Goal: Task Accomplishment & Management: Manage account settings

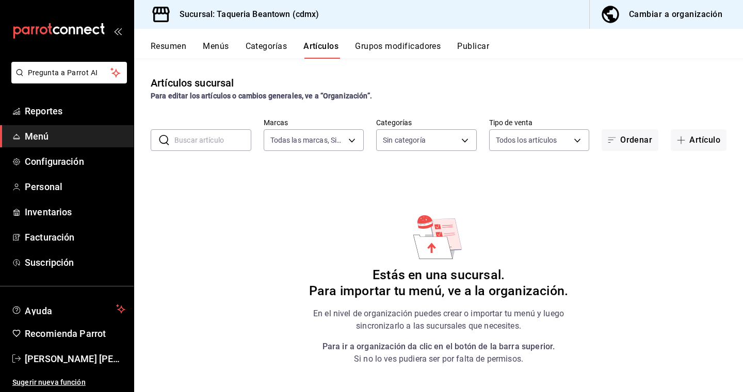
click at [51, 134] on span "Menú" at bounding box center [75, 136] width 101 height 14
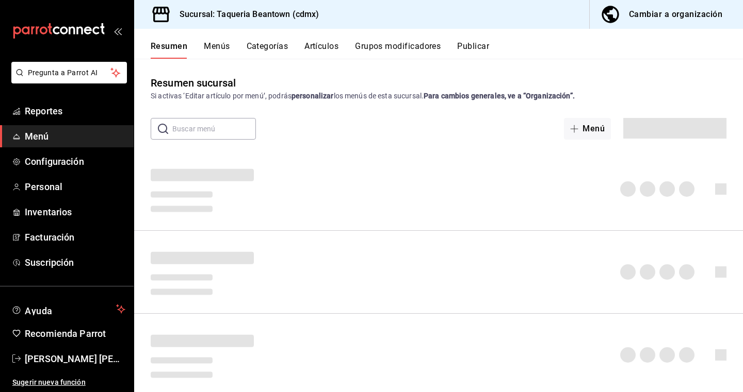
click at [56, 134] on span "Menú" at bounding box center [75, 136] width 101 height 14
click at [63, 142] on span "Menú" at bounding box center [75, 136] width 101 height 14
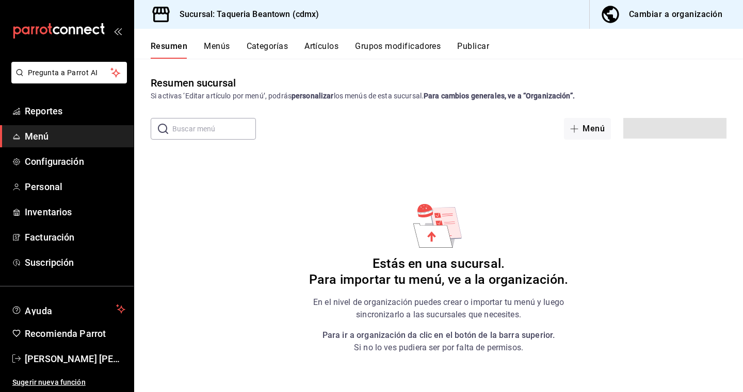
click at [43, 131] on span "Menú" at bounding box center [75, 136] width 101 height 14
click at [56, 102] on div "Pregunta a Parrot AI Reportes Menú Configuración Personal Inventarios Facturaci…" at bounding box center [67, 227] width 134 height 331
click at [72, 33] on icon "mailbox folders" at bounding box center [58, 30] width 93 height 15
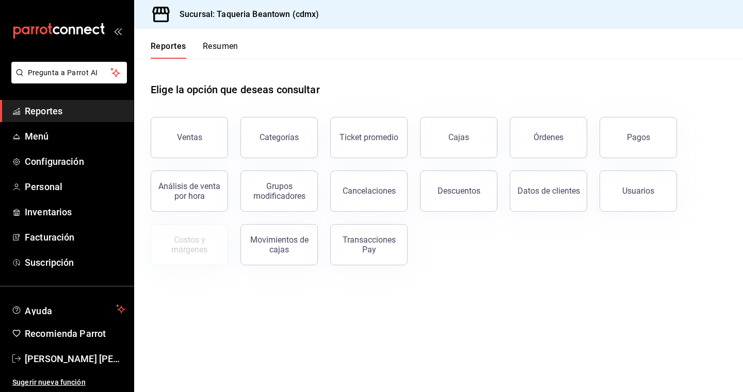
click at [51, 114] on span "Reportes" at bounding box center [75, 111] width 101 height 14
click at [176, 128] on button "Ventas" at bounding box center [189, 137] width 77 height 41
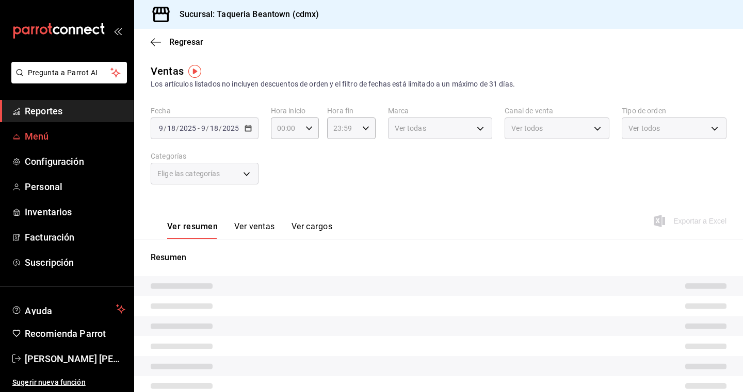
click at [83, 139] on span "Menú" at bounding box center [75, 136] width 101 height 14
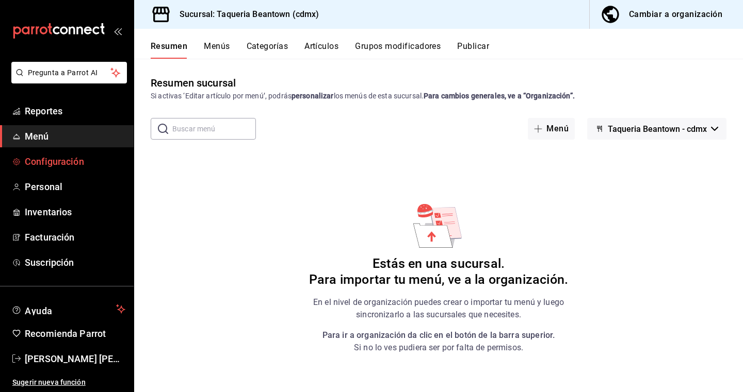
click at [54, 162] on span "Configuración" at bounding box center [75, 162] width 101 height 14
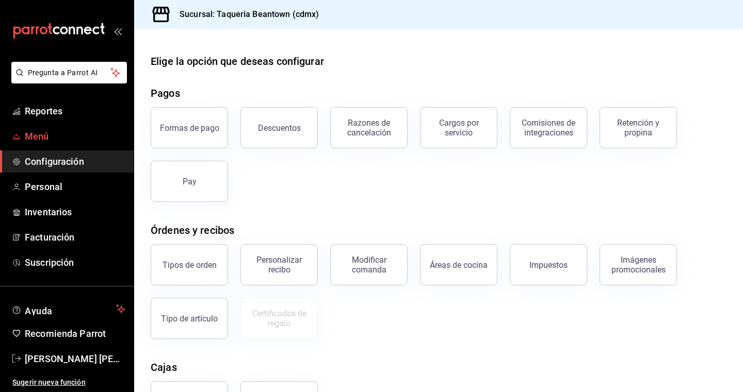
click at [53, 135] on span "Menú" at bounding box center [75, 136] width 101 height 14
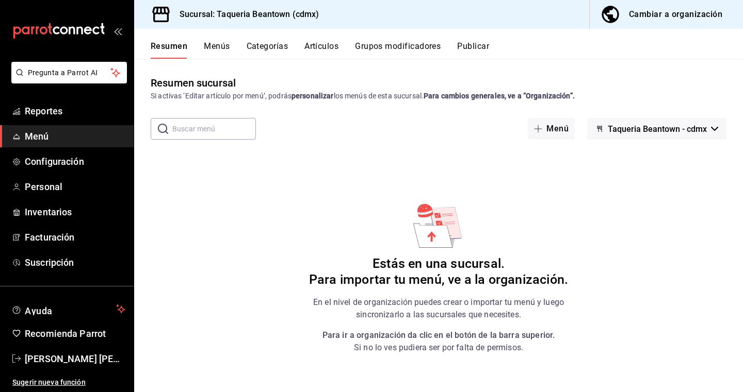
click at [225, 50] on button "Menús" at bounding box center [217, 50] width 26 height 18
click at [264, 44] on button "Categorías" at bounding box center [267, 50] width 42 height 18
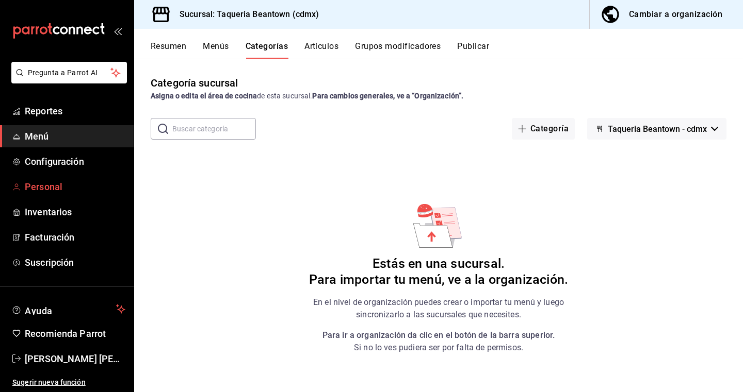
click at [51, 184] on span "Personal" at bounding box center [75, 187] width 101 height 14
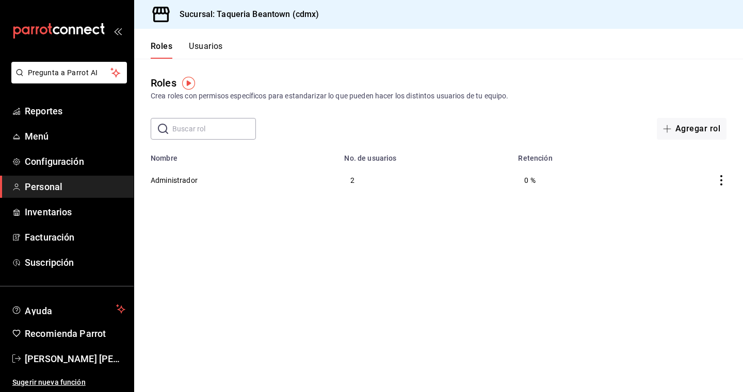
click at [210, 47] on button "Usuarios" at bounding box center [206, 50] width 34 height 18
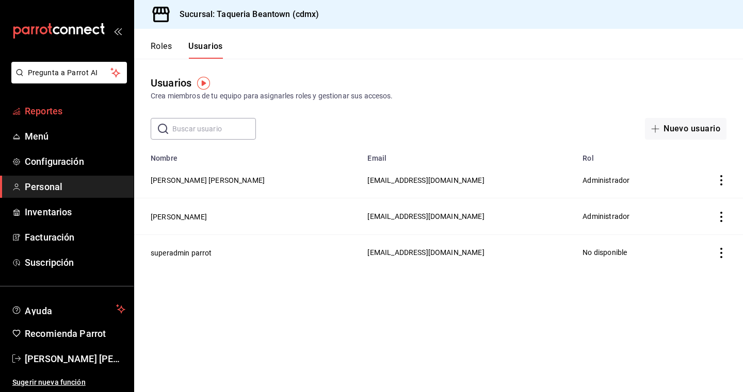
click at [59, 116] on span "Reportes" at bounding box center [75, 111] width 101 height 14
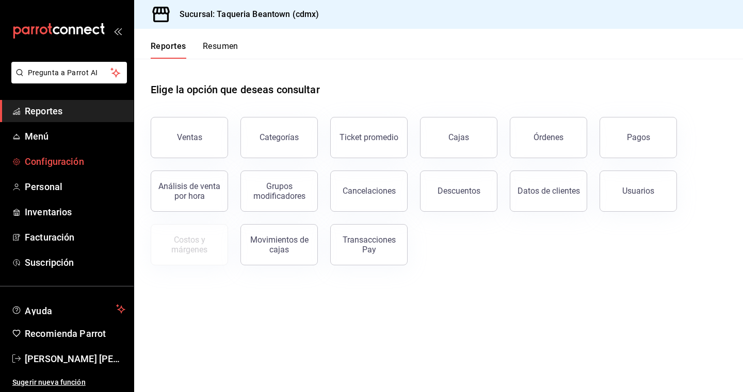
click at [50, 156] on span "Configuración" at bounding box center [75, 162] width 101 height 14
click span "Personal"
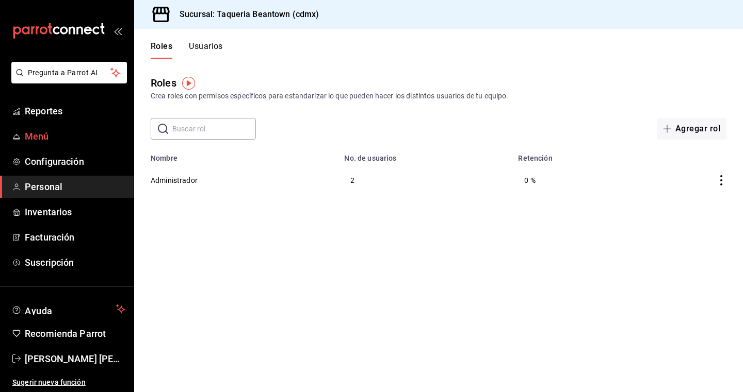
click at [66, 144] on link "Menú" at bounding box center [67, 136] width 134 height 22
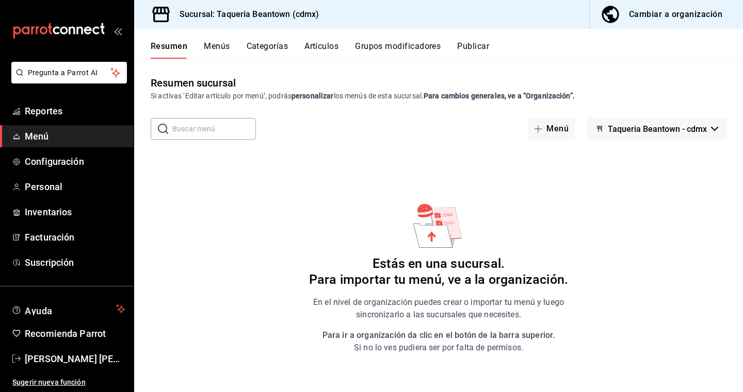
click at [210, 50] on button "Menús" at bounding box center [217, 50] width 26 height 18
click at [75, 138] on span "Menú" at bounding box center [75, 136] width 101 height 14
click at [74, 163] on span "Configuración" at bounding box center [75, 162] width 101 height 14
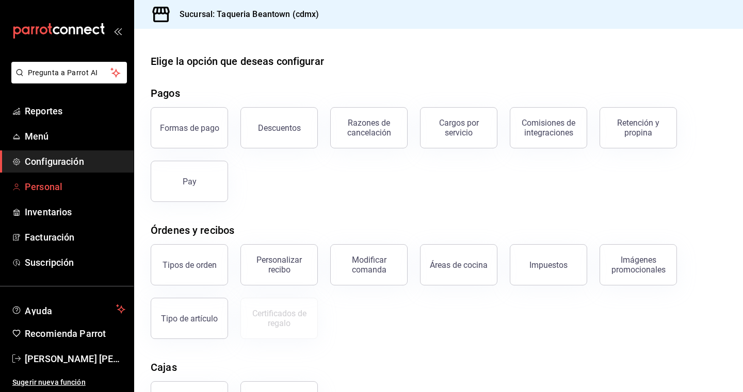
click at [66, 184] on span "Personal" at bounding box center [75, 187] width 101 height 14
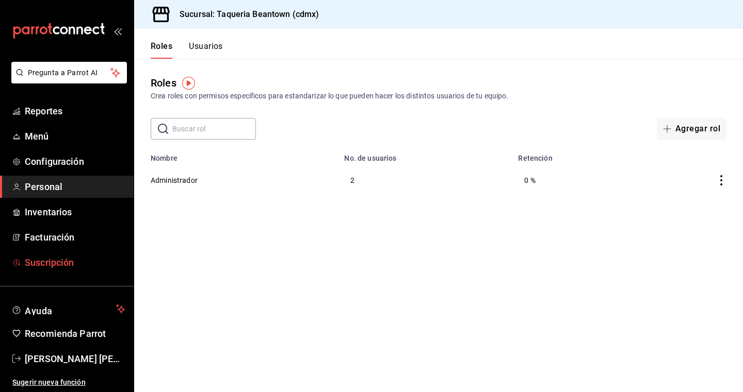
click at [58, 269] on span "Suscripción" at bounding box center [75, 263] width 101 height 14
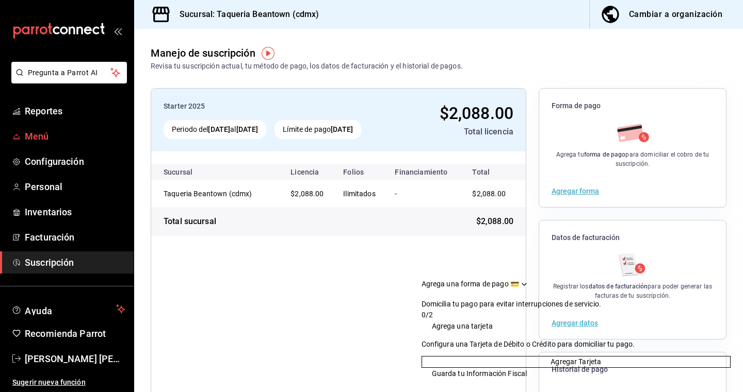
click at [50, 135] on span "Menú" at bounding box center [75, 136] width 101 height 14
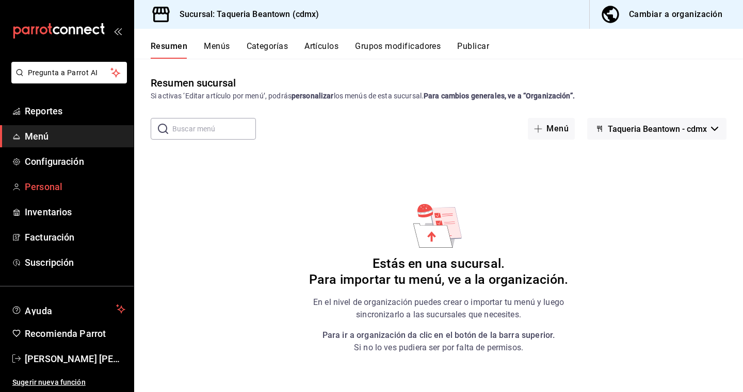
click at [67, 191] on span "Personal" at bounding box center [75, 187] width 101 height 14
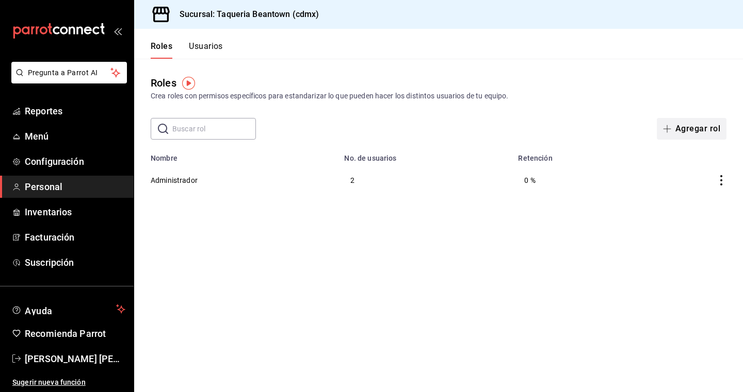
click at [692, 123] on button "Agregar rol" at bounding box center [692, 129] width 70 height 22
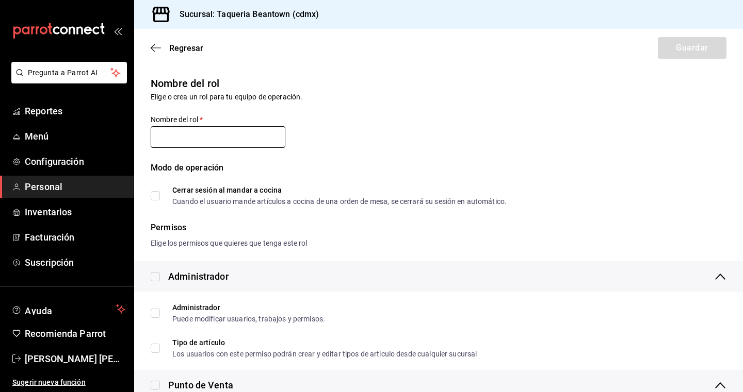
click at [205, 137] on input "text" at bounding box center [218, 137] width 135 height 22
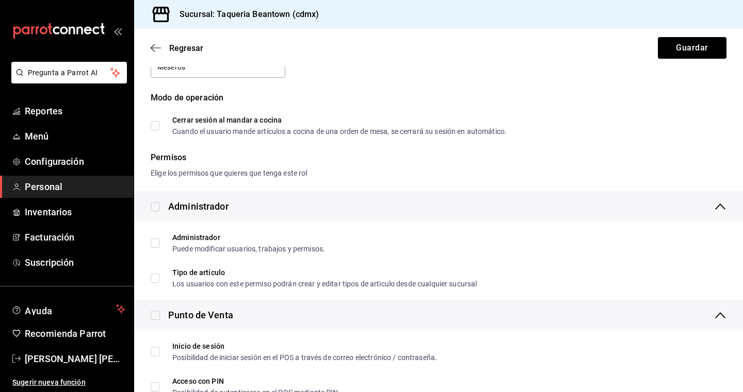
scroll to position [73, 0]
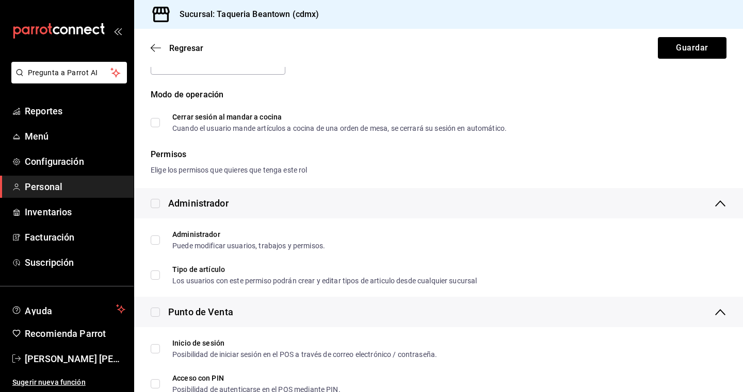
type input "Meseros"
click at [353, 169] on div "Elige los permisos que quieres que tenga este rol" at bounding box center [439, 170] width 576 height 11
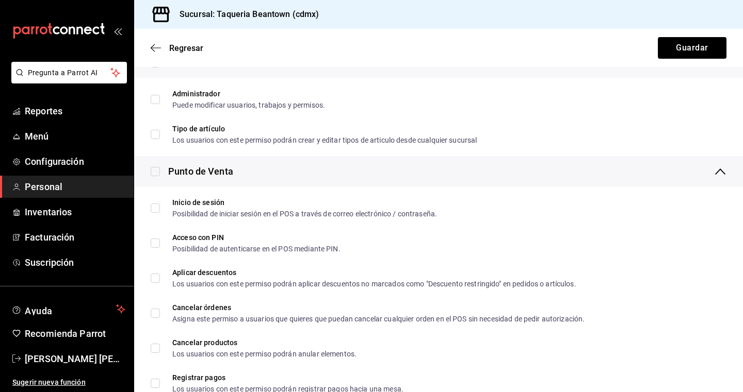
scroll to position [215, 0]
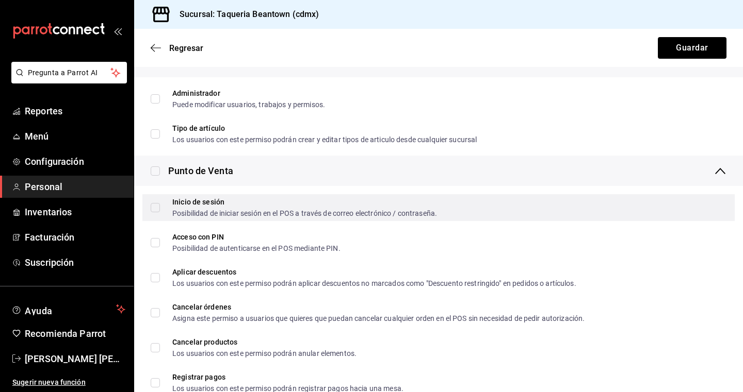
click at [159, 209] on input "Inicio de sesión Posibilidad de iniciar sesión en el POS a través de correo ele…" at bounding box center [155, 207] width 9 height 9
checkbox input "true"
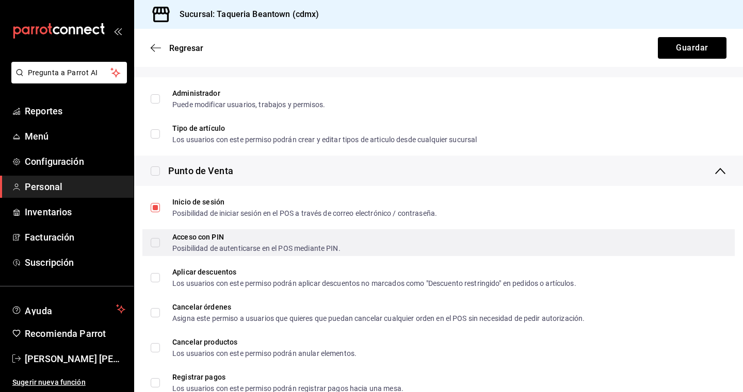
click at [155, 241] on input "Acceso con PIN Posibilidad de autenticarse en el POS mediante PIN." at bounding box center [155, 242] width 9 height 9
checkbox input "true"
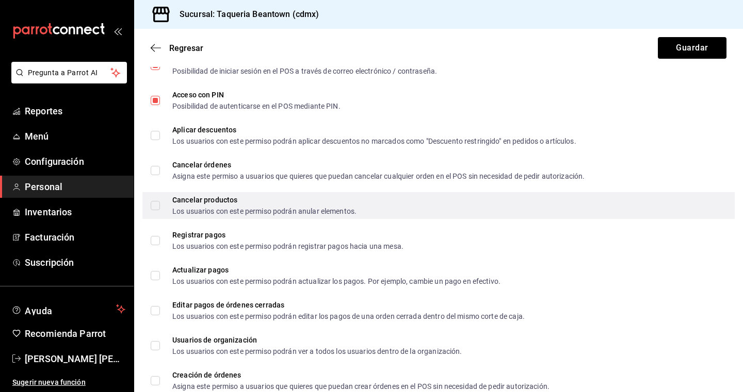
scroll to position [370, 0]
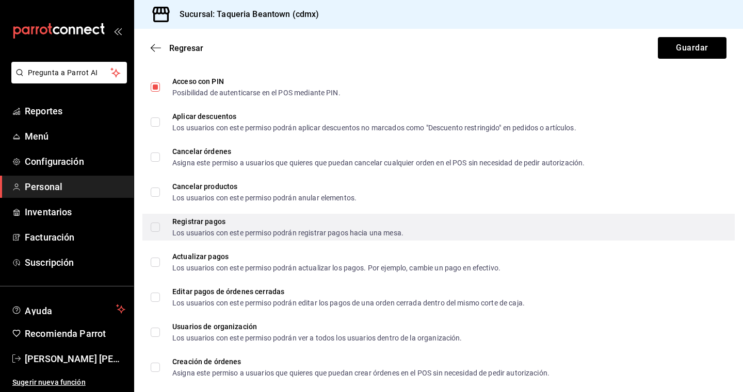
click at [156, 230] on input "Registrar pagos Los usuarios con este permiso podrán registrar pagos hacia una …" at bounding box center [155, 227] width 9 height 9
checkbox input "true"
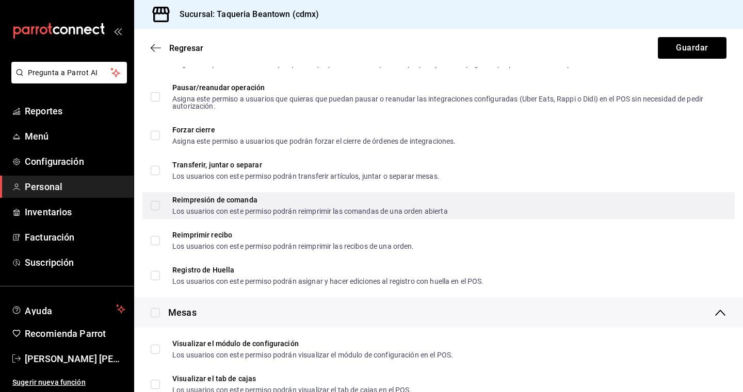
scroll to position [1020, 0]
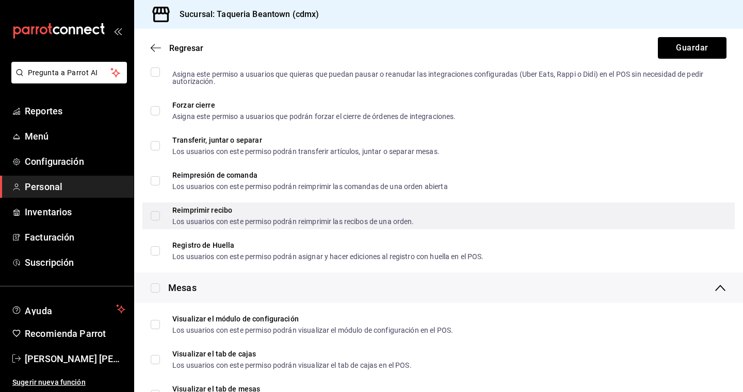
click at [156, 220] on input "Reimprimir recibo Los usuarios con este permiso podrán reimprimir las recibos d…" at bounding box center [155, 215] width 9 height 9
checkbox input "true"
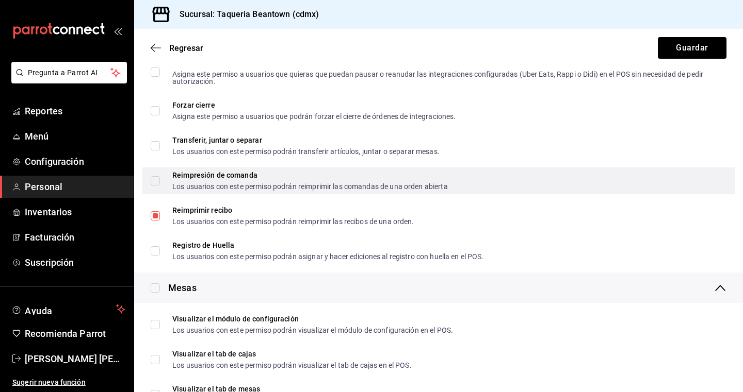
click at [157, 183] on input "Reimpresión de comanda Los usuarios con este permiso podrán reimprimir las coma…" at bounding box center [155, 180] width 9 height 9
checkbox input "true"
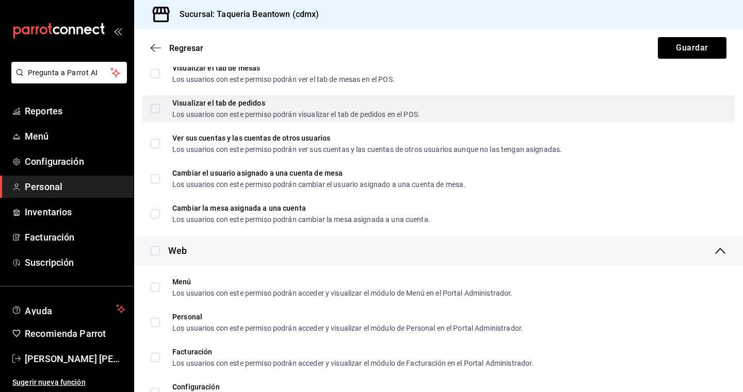
scroll to position [1346, 0]
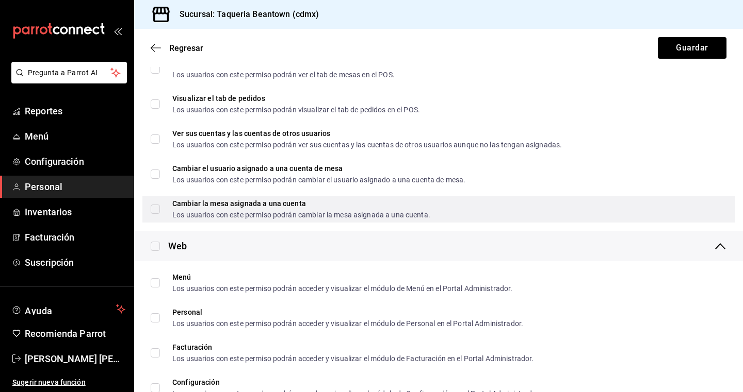
click at [148, 208] on div "Cambiar la mesa asignada a una cuenta Los usuarios con este permiso podrán camb…" at bounding box center [438, 209] width 592 height 27
checkbox input "true"
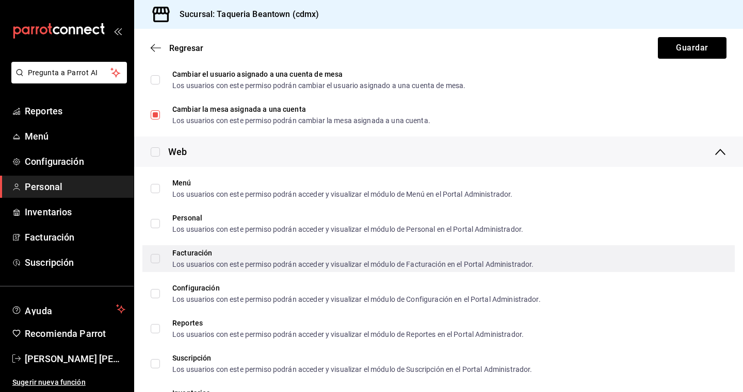
scroll to position [1438, 0]
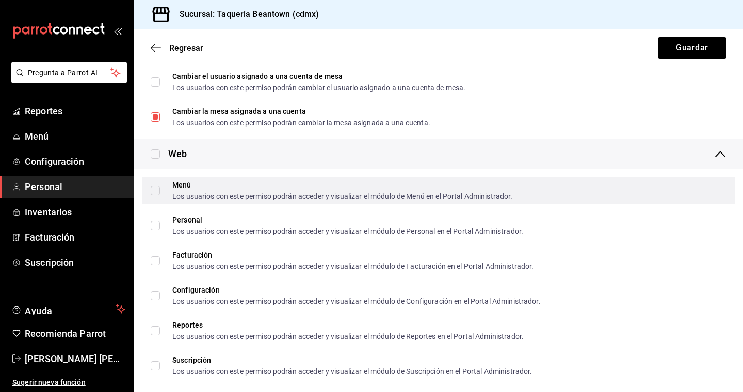
click at [152, 188] on input "Menú Los usuarios con este permiso podrán acceder y visualizar el módulo de Men…" at bounding box center [155, 190] width 9 height 9
checkbox input "true"
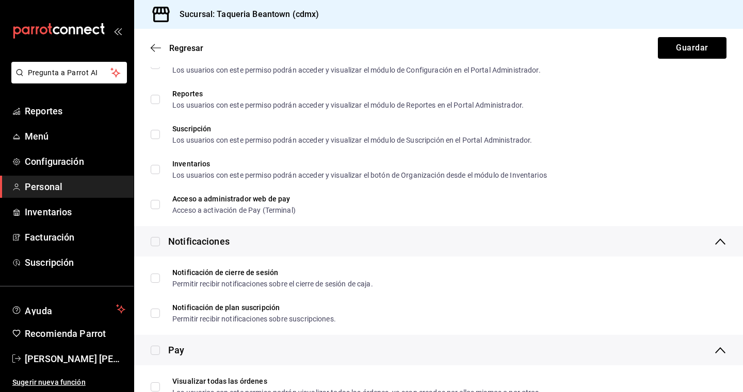
scroll to position [1672, 0]
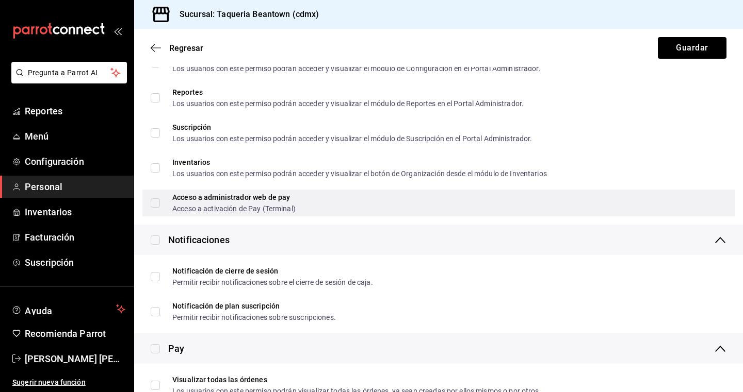
click at [151, 200] on input "Acceso a administrador web de pay Acceso a activación de Pay (Terminal)" at bounding box center [155, 203] width 9 height 9
checkbox input "true"
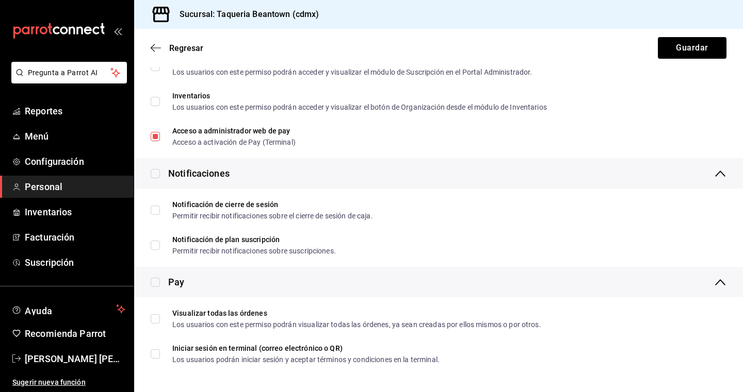
scroll to position [0, 0]
click at [695, 51] on button "Guardar" at bounding box center [692, 48] width 69 height 22
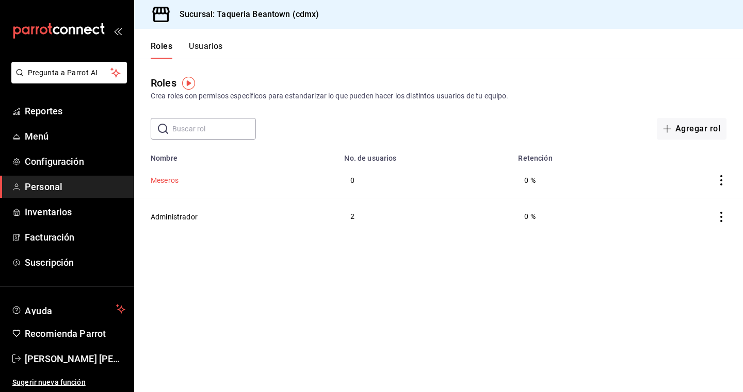
click at [176, 179] on button "Meseros" at bounding box center [165, 180] width 28 height 10
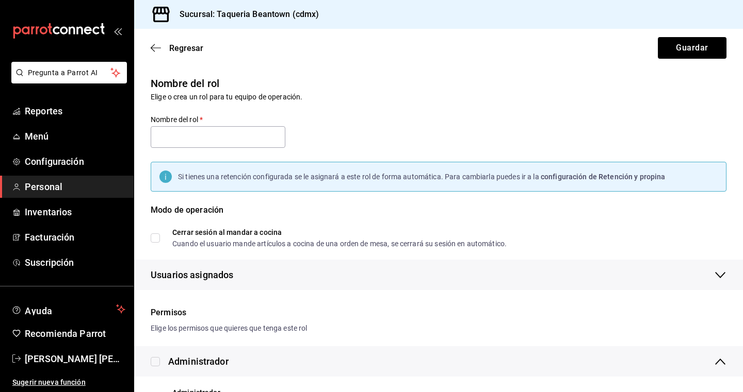
type input "Meseros"
checkbox input "true"
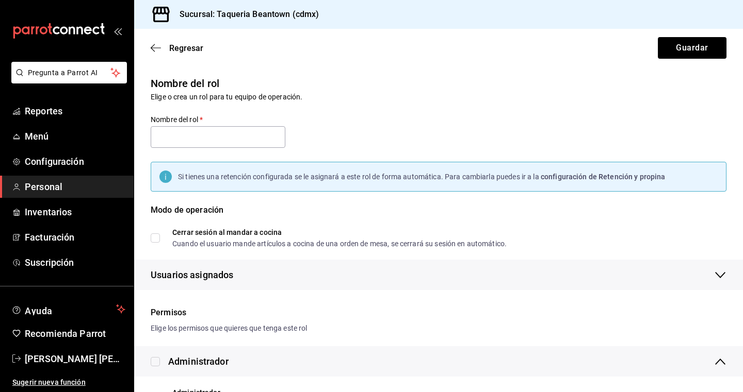
checkbox input "true"
click at [156, 52] on icon "button" at bounding box center [156, 47] width 10 height 9
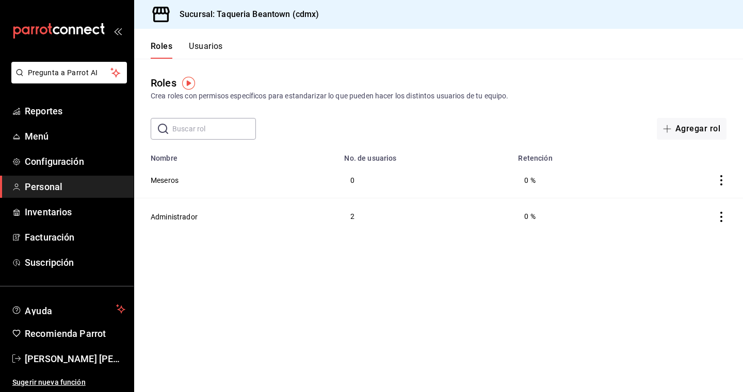
click at [201, 42] on button "Usuarios" at bounding box center [206, 50] width 34 height 18
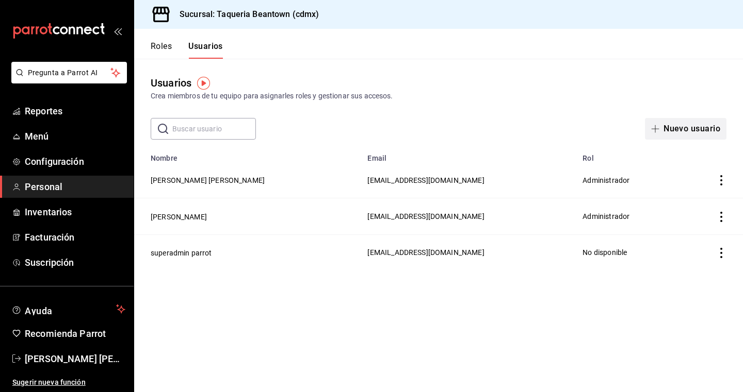
click at [669, 126] on button "Nuevo usuario" at bounding box center [685, 129] width 81 height 22
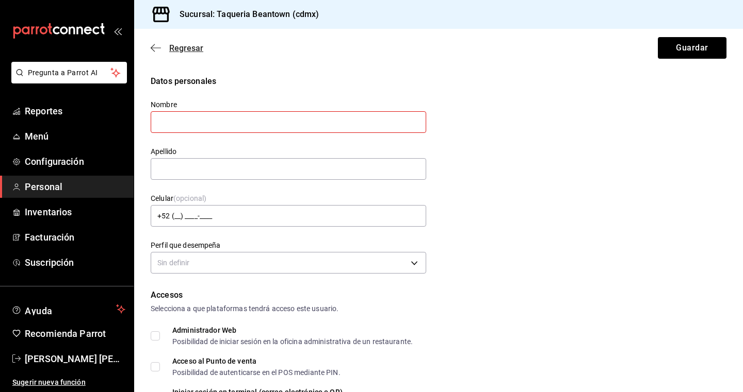
click at [154, 44] on icon "button" at bounding box center [156, 47] width 10 height 9
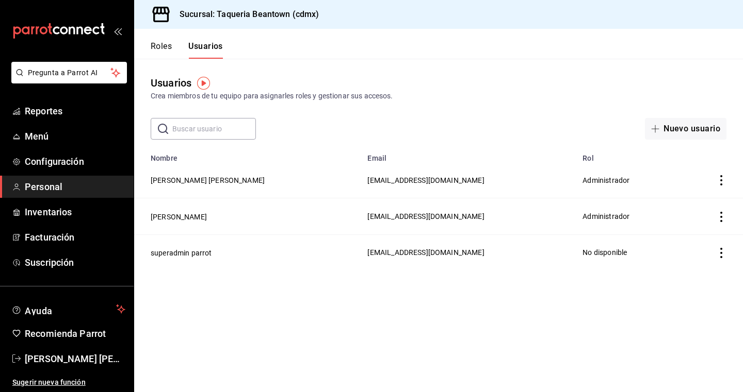
click at [154, 44] on button "Roles" at bounding box center [161, 50] width 21 height 18
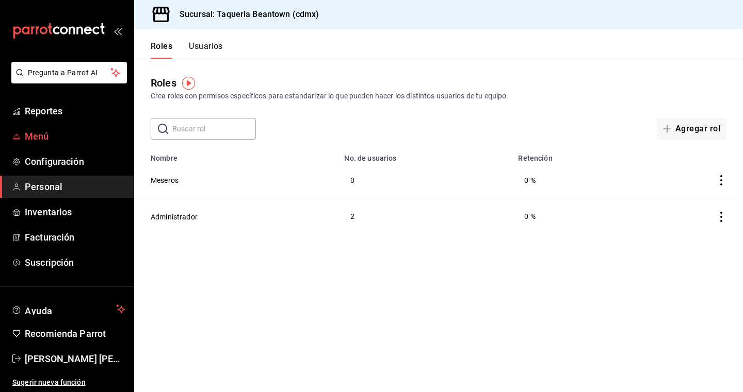
click at [31, 131] on span "Menú" at bounding box center [75, 136] width 101 height 14
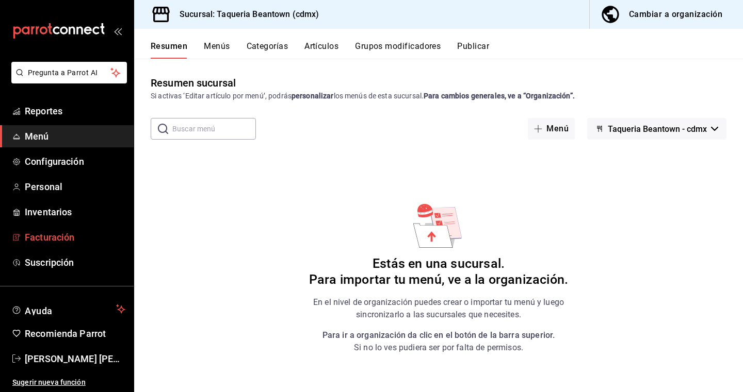
click at [73, 241] on span "Facturación" at bounding box center [75, 238] width 101 height 14
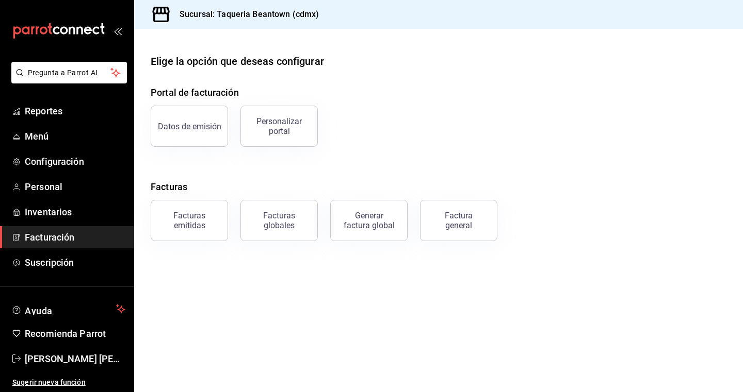
click at [230, 313] on main "Elige la opción que deseas configurar Portal de facturación Datos de emisión Pe…" at bounding box center [438, 211] width 609 height 364
click at [231, 172] on div "Portal de facturación Datos de emisión Personalizar portal Facturas Facturas em…" at bounding box center [439, 164] width 576 height 156
click at [54, 141] on span "Menú" at bounding box center [75, 136] width 101 height 14
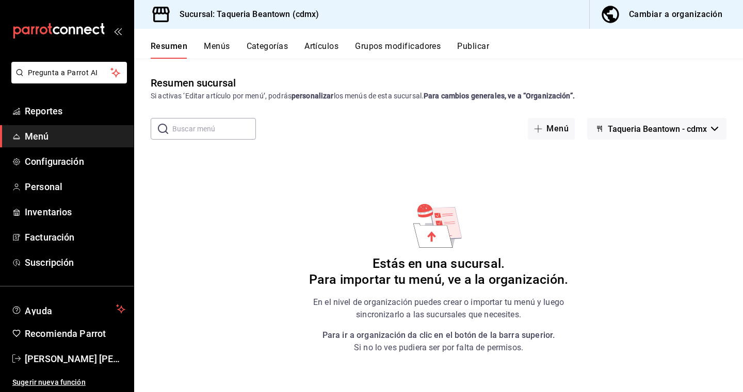
click at [330, 48] on button "Artículos" at bounding box center [321, 50] width 34 height 18
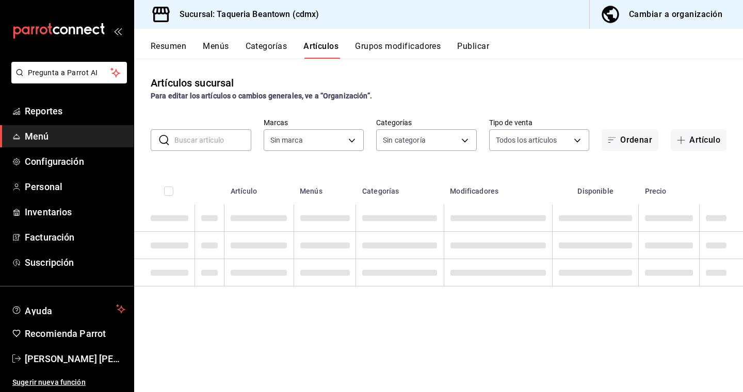
type input "8fc965e6-ee8c-4f16-82af-0774e42fd02c"
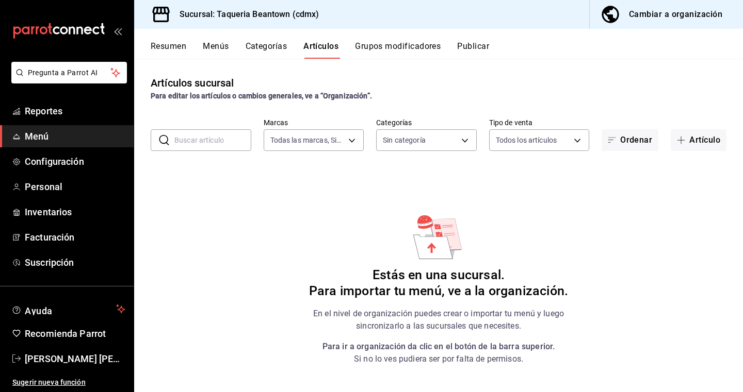
click at [218, 47] on button "Menús" at bounding box center [216, 50] width 26 height 18
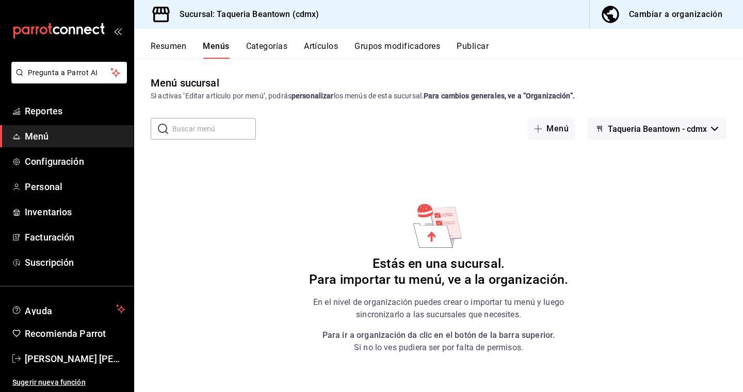
click at [277, 51] on button "Categorías" at bounding box center [267, 50] width 42 height 18
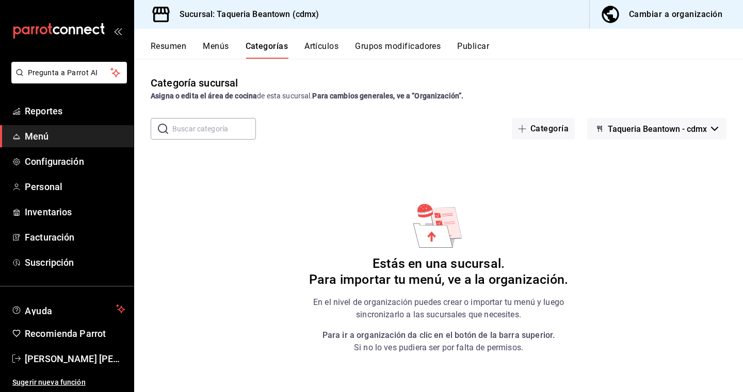
click at [603, 128] on icon "button" at bounding box center [599, 129] width 8 height 8
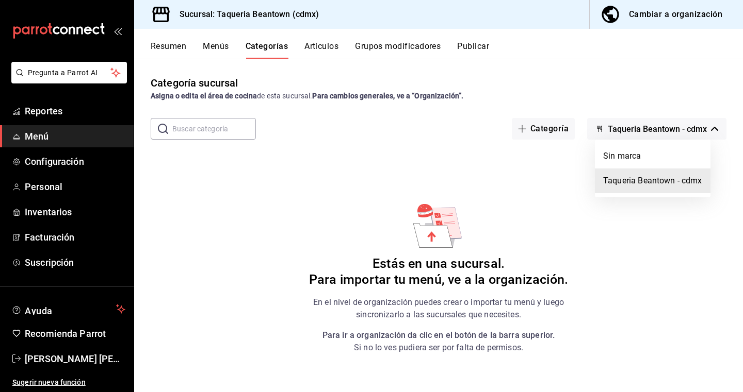
click at [665, 177] on li "Taqueria Beantown - cdmx" at bounding box center [653, 181] width 116 height 25
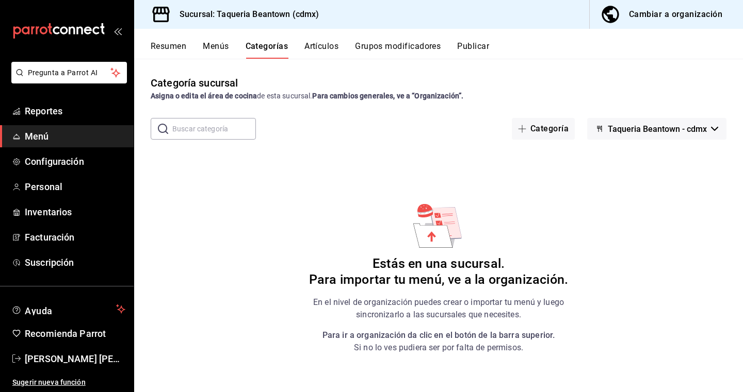
click at [93, 133] on span "Menú" at bounding box center [75, 136] width 101 height 14
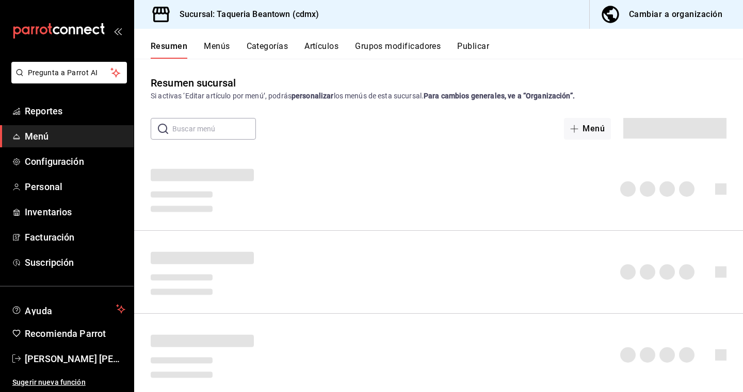
click at [93, 133] on span "Menú" at bounding box center [75, 136] width 101 height 14
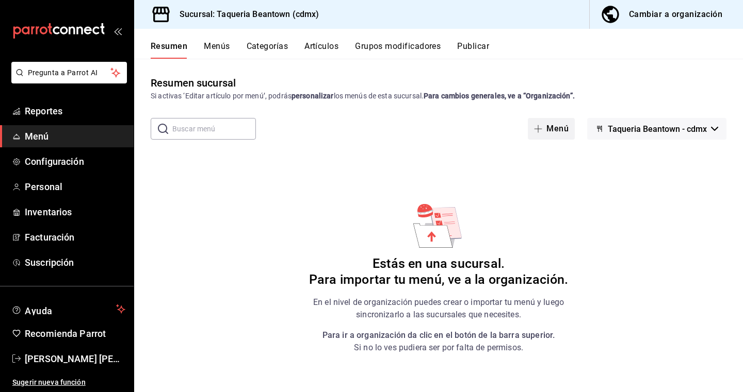
click at [534, 132] on button "Menú" at bounding box center [551, 129] width 47 height 22
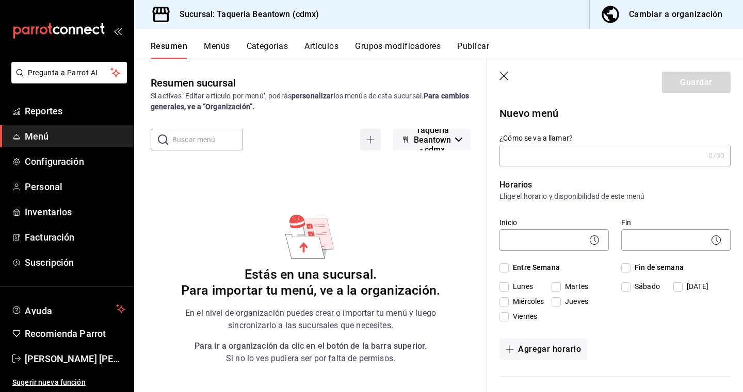
click at [367, 140] on icon "button" at bounding box center [371, 140] width 8 height 1
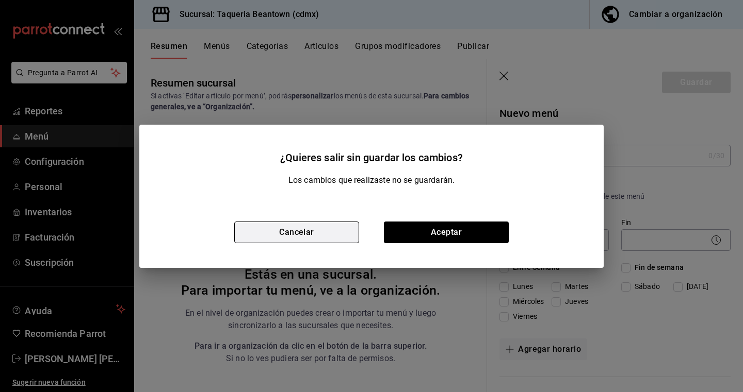
click at [292, 240] on button "Cancelar" at bounding box center [296, 233] width 125 height 22
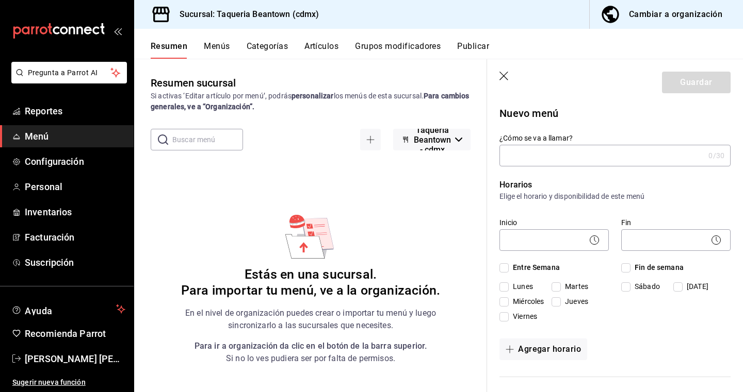
click at [213, 47] on button "Menús" at bounding box center [217, 50] width 26 height 18
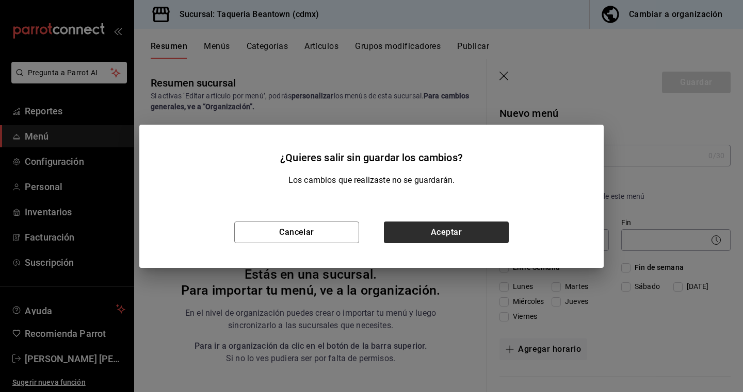
click at [411, 234] on button "Aceptar" at bounding box center [446, 233] width 125 height 22
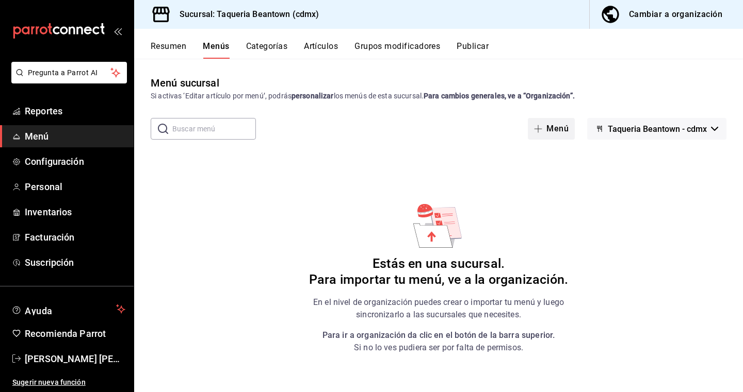
click at [545, 130] on button "Menú" at bounding box center [551, 129] width 47 height 22
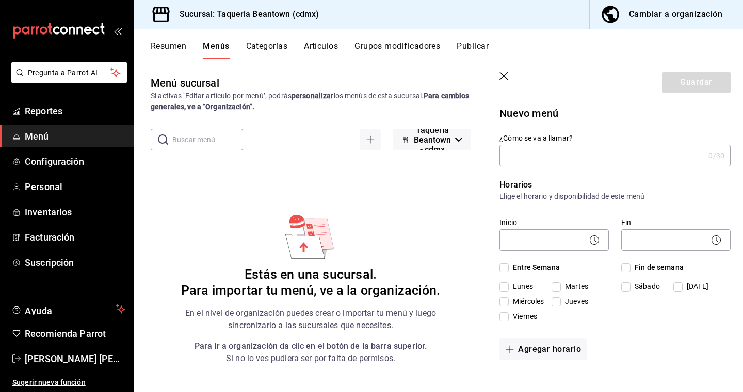
drag, startPoint x: 274, startPoint y: 54, endPoint x: 366, endPoint y: -40, distance: 130.9
click at [366, 0] on html "Pregunta a Parrot AI Reportes Menú Configuración Personal Inventarios Facturaci…" at bounding box center [371, 196] width 743 height 392
click at [38, 117] on span "Reportes" at bounding box center [75, 111] width 101 height 14
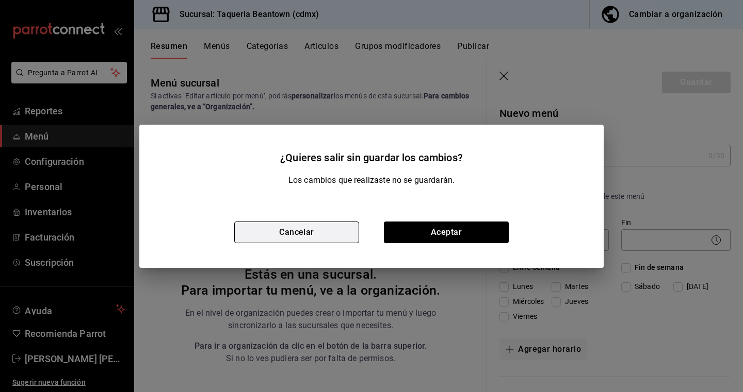
click at [280, 234] on button "Cancelar" at bounding box center [296, 233] width 125 height 22
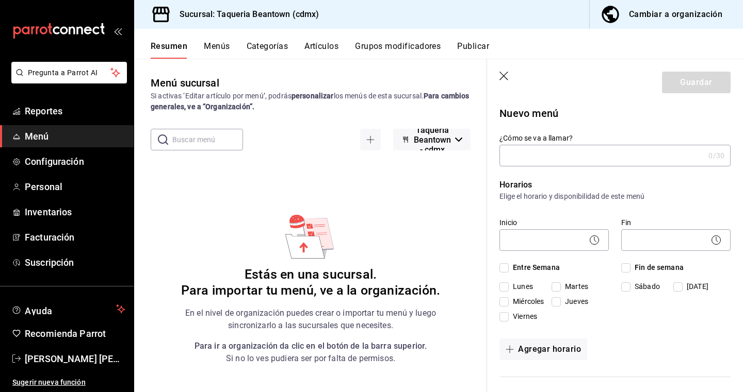
click at [83, 135] on span "Menú" at bounding box center [75, 136] width 101 height 14
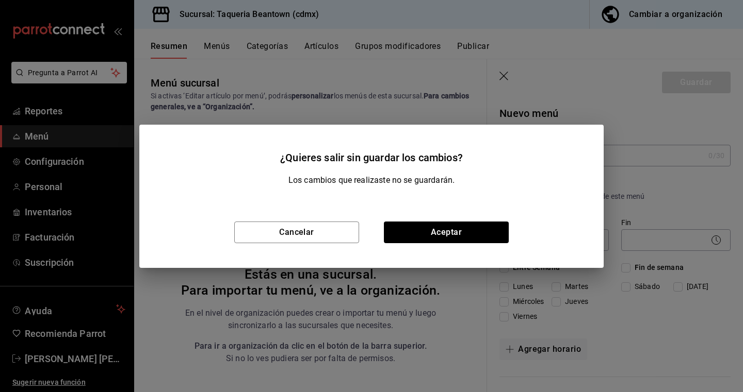
click at [73, 119] on div "¿Quieres salir sin guardar los cambios? Los cambios que realizaste no se guarda…" at bounding box center [371, 196] width 743 height 392
click at [330, 227] on button "Cancelar" at bounding box center [296, 233] width 125 height 22
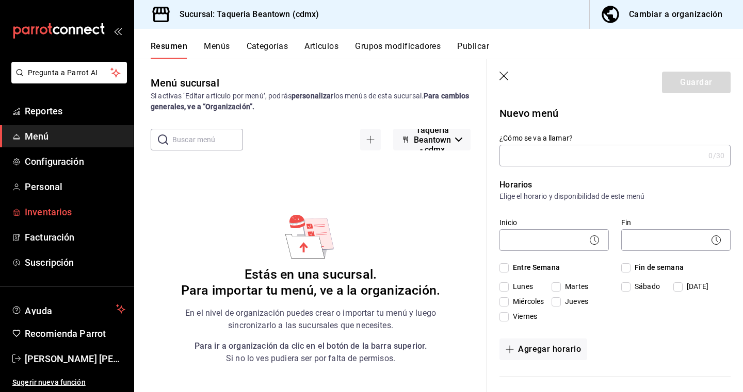
click at [44, 205] on span "Inventarios" at bounding box center [75, 212] width 101 height 14
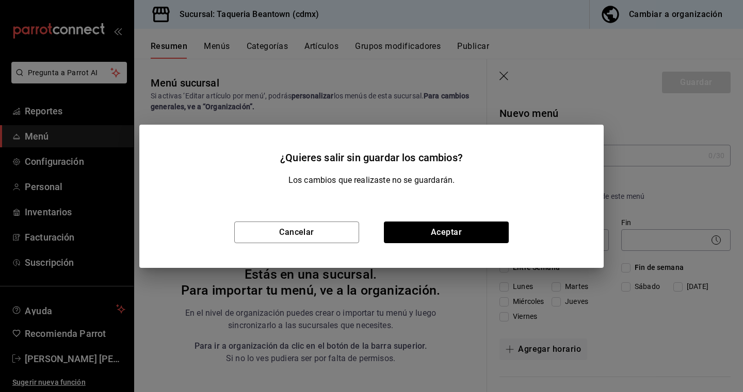
click at [48, 195] on div "¿Quieres salir sin guardar los cambios? Los cambios que realizaste no se guarda…" at bounding box center [371, 196] width 743 height 392
click at [319, 236] on button "Cancelar" at bounding box center [296, 233] width 125 height 22
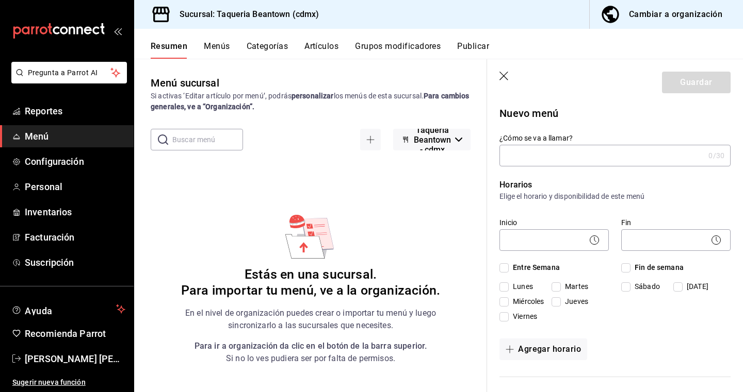
click at [568, 84] on header "Guardar" at bounding box center [615, 80] width 256 height 42
click at [505, 75] on icon "button" at bounding box center [504, 77] width 10 height 10
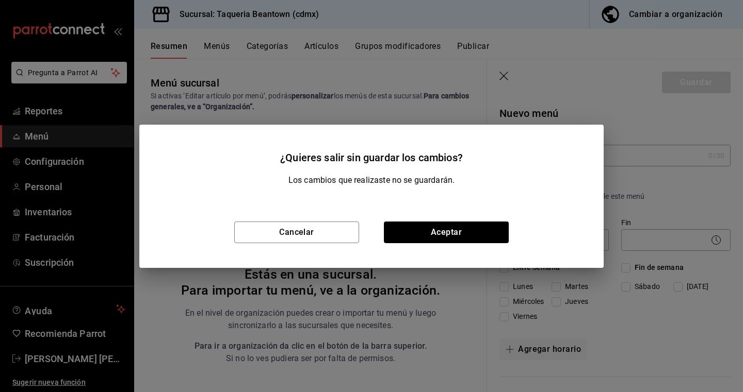
click at [505, 75] on div "¿Quieres salir sin guardar los cambios? Los cambios que realizaste no se guarda…" at bounding box center [371, 196] width 743 height 392
click at [338, 230] on button "Cancelar" at bounding box center [296, 233] width 125 height 22
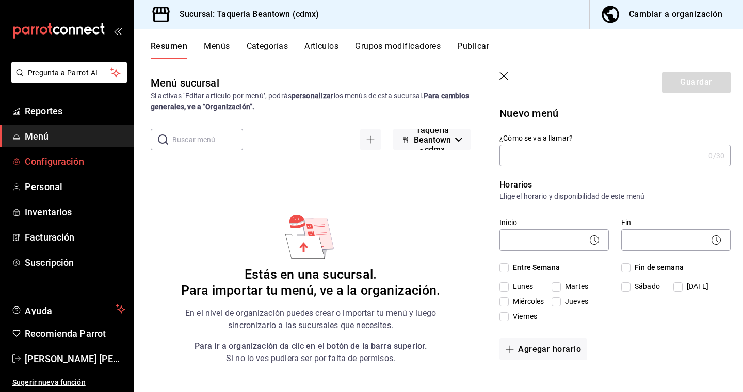
click at [58, 156] on span "Configuración" at bounding box center [75, 162] width 101 height 14
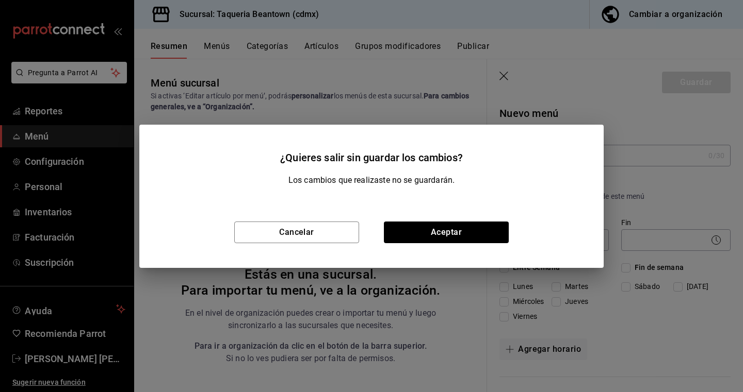
click at [82, 123] on div "¿Quieres salir sin guardar los cambios? Los cambios que realizaste no se guarda…" at bounding box center [371, 196] width 743 height 392
click at [467, 234] on button "Aceptar" at bounding box center [446, 233] width 125 height 22
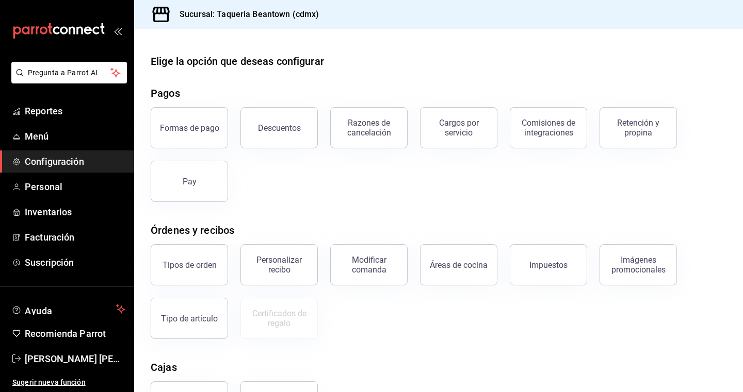
click at [324, 206] on div "Elige la opción que deseas configurar Pagos Formas de pago Descuentos Razones d…" at bounding box center [438, 280] width 609 height 453
click at [407, 172] on div "Formas de pago Descuentos Razones de cancelación Cargos por servicio Comisiones…" at bounding box center [432, 148] width 588 height 107
click at [402, 171] on div "Formas de pago Descuentos Razones de cancelación Cargos por servicio Comisiones…" at bounding box center [432, 148] width 588 height 107
click at [523, 218] on div "Elige la opción que deseas configurar Pagos Formas de pago Descuentos Razones d…" at bounding box center [438, 280] width 609 height 453
drag, startPoint x: 321, startPoint y: 107, endPoint x: 315, endPoint y: 110, distance: 6.2
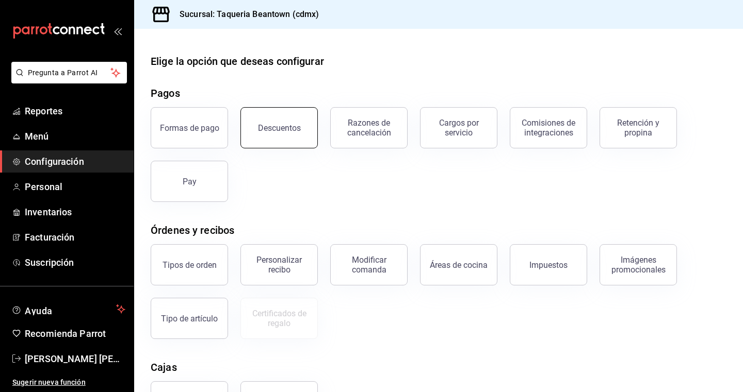
click at [315, 110] on div "Formas de pago Descuentos Razones de cancelación Cargos por servicio Comisiones…" at bounding box center [432, 148] width 588 height 107
click at [29, 116] on span "Reportes" at bounding box center [75, 111] width 101 height 14
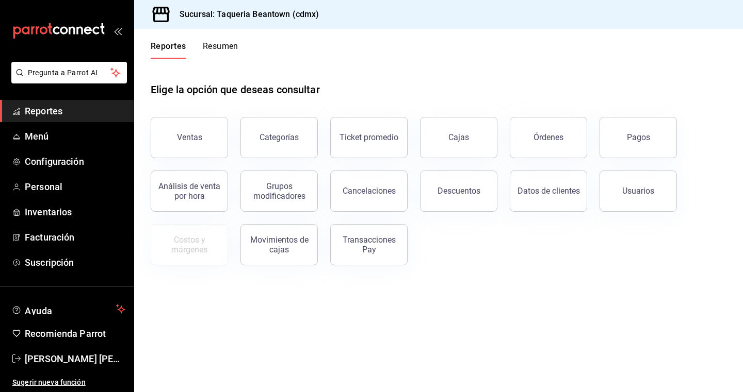
click at [227, 44] on button "Resumen" at bounding box center [221, 50] width 36 height 18
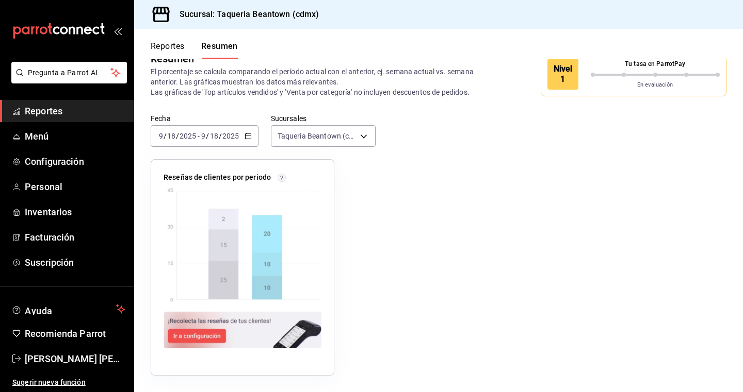
click at [415, 219] on div "Reseñas de clientes por periodo" at bounding box center [432, 261] width 588 height 229
click at [63, 112] on span "Reportes" at bounding box center [75, 111] width 101 height 14
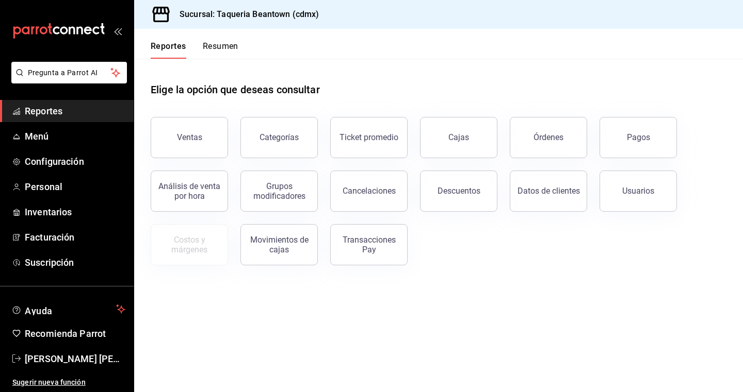
click at [459, 99] on div "Elige la opción que deseas consultar" at bounding box center [439, 82] width 576 height 46
click at [513, 264] on div "Ventas Categorías Ticket promedio Cajas Órdenes Pagos Análisis de venta por hor…" at bounding box center [432, 185] width 588 height 161
drag, startPoint x: 512, startPoint y: 264, endPoint x: 487, endPoint y: 294, distance: 38.8
click at [487, 294] on main "Elige la opción que deseas consultar Ventas Categorías Ticket promedio Cajas Ór…" at bounding box center [438, 226] width 609 height 334
click at [485, 293] on main "Elige la opción que deseas consultar Ventas Categorías Ticket promedio Cajas Ór…" at bounding box center [438, 226] width 609 height 334
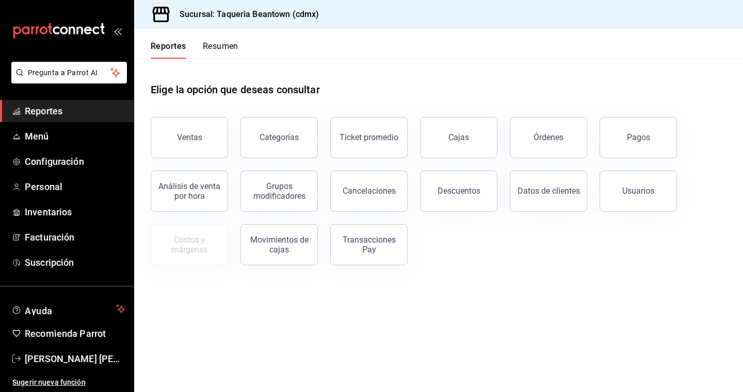
click at [468, 248] on div "Ventas Categorías Ticket promedio Cajas Órdenes Pagos Análisis de venta por hor…" at bounding box center [432, 185] width 588 height 161
click at [435, 72] on div "Elige la opción que deseas consultar" at bounding box center [439, 82] width 576 height 46
click at [212, 52] on button "Resumen" at bounding box center [221, 50] width 36 height 18
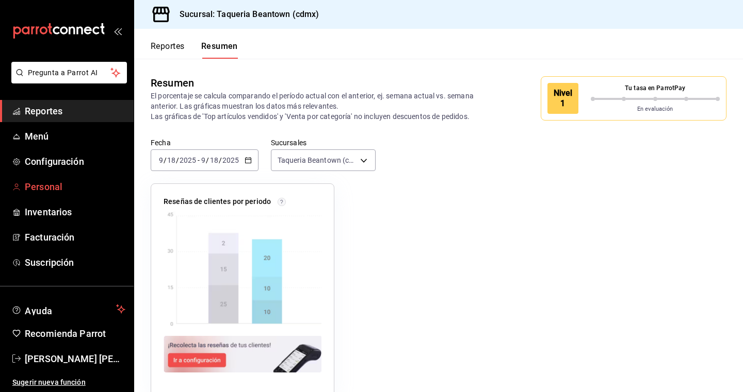
click at [55, 188] on span "Personal" at bounding box center [75, 187] width 101 height 14
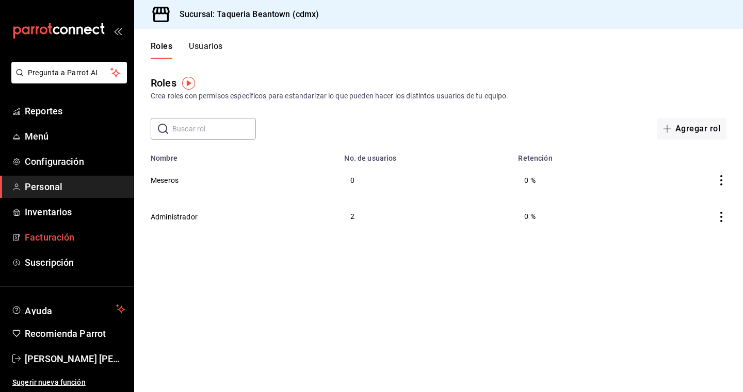
click at [58, 243] on span "Facturación" at bounding box center [75, 238] width 101 height 14
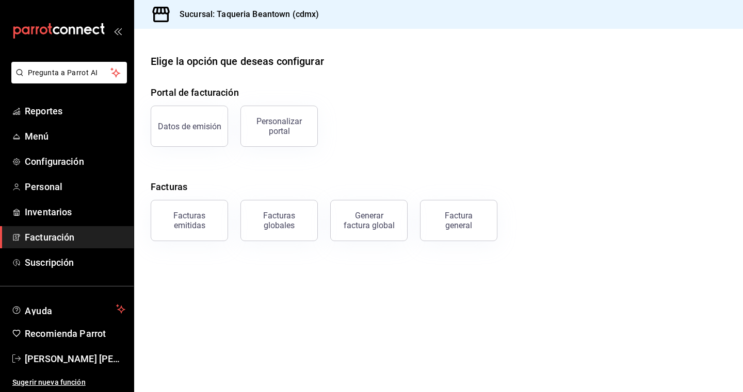
click at [273, 293] on main "Elige la opción que deseas configurar Portal de facturación Datos de emisión Pe…" at bounding box center [438, 211] width 609 height 364
click at [284, 178] on div "Portal de facturación Datos de emisión Personalizar portal Facturas Facturas em…" at bounding box center [439, 164] width 576 height 156
click at [365, 85] on div "Elige la opción que deseas configurar Portal de facturación Datos de emisión Pe…" at bounding box center [438, 148] width 609 height 188
